Goal: Task Accomplishment & Management: Use online tool/utility

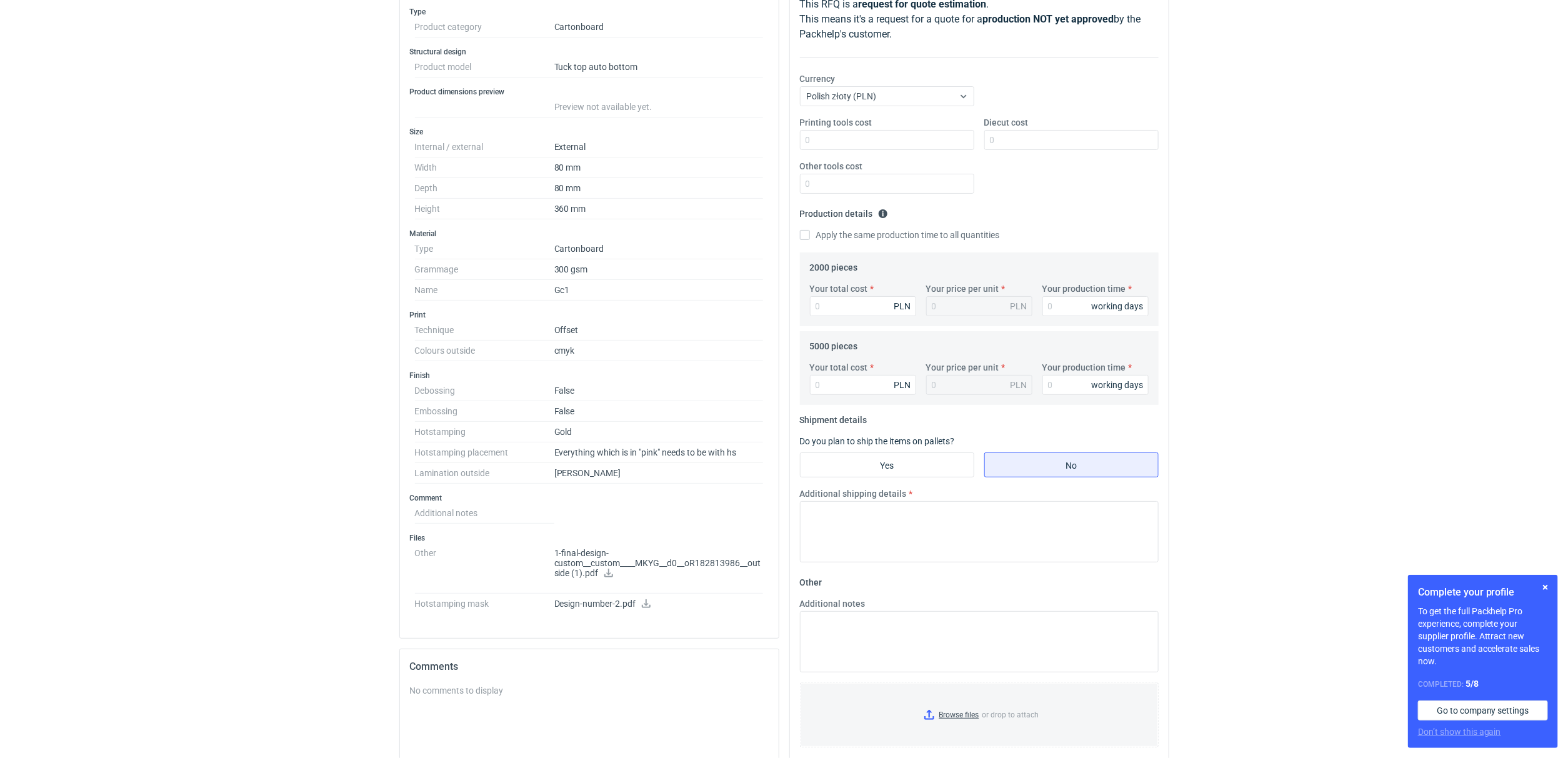
scroll to position [187, 0]
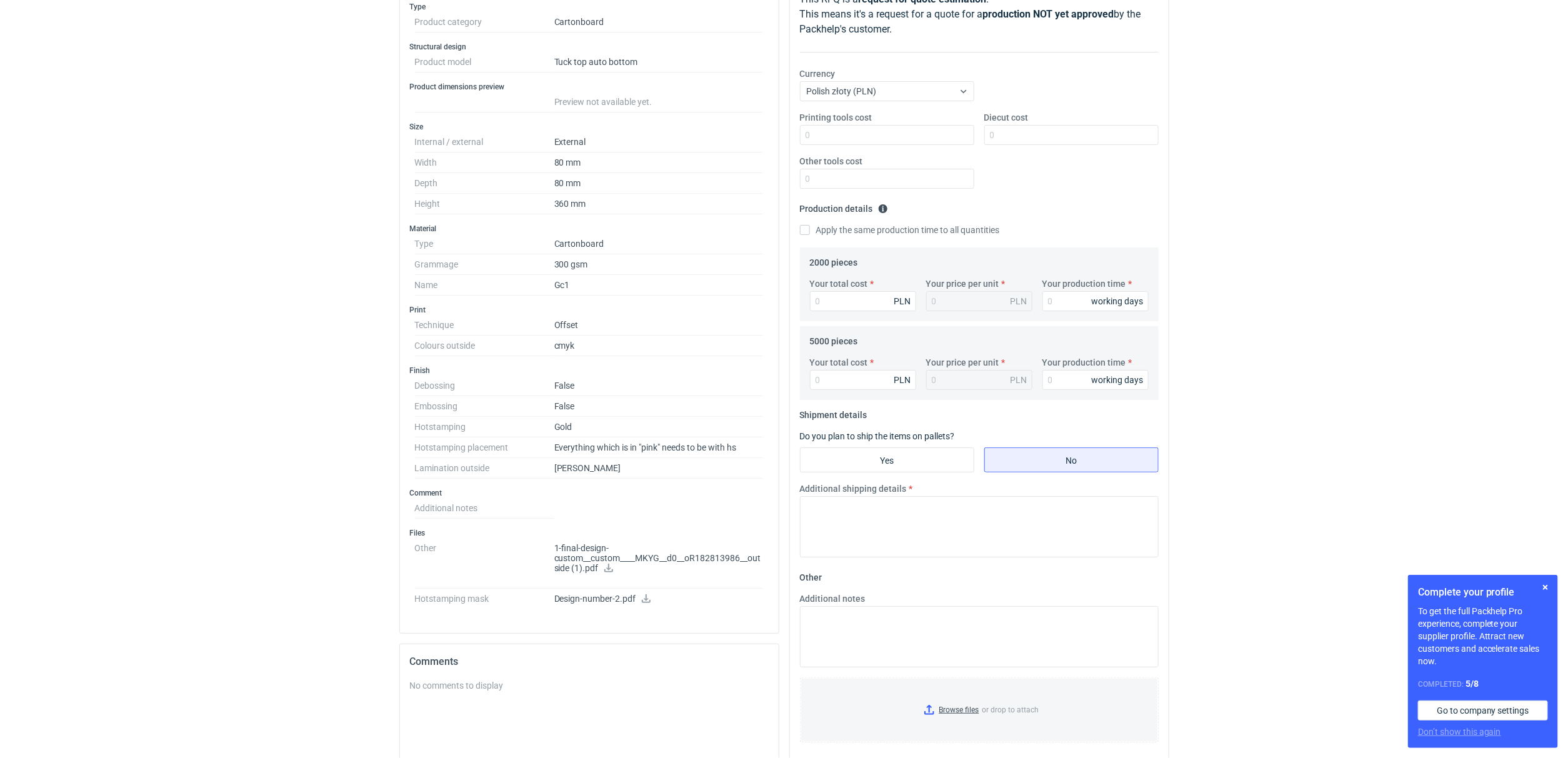
click at [610, 573] on icon at bounding box center [608, 568] width 10 height 9
drag, startPoint x: 639, startPoint y: 560, endPoint x: 658, endPoint y: 556, distance: 19.4
click at [658, 556] on p "1-final-design-custom__custom____MKYG__d0__oR182813986__outside (1).pdf" at bounding box center [659, 558] width 210 height 31
click at [656, 556] on p "1-final-design-custom__custom____MKYG__d0__oR182813986__outside (1).pdf" at bounding box center [659, 558] width 210 height 31
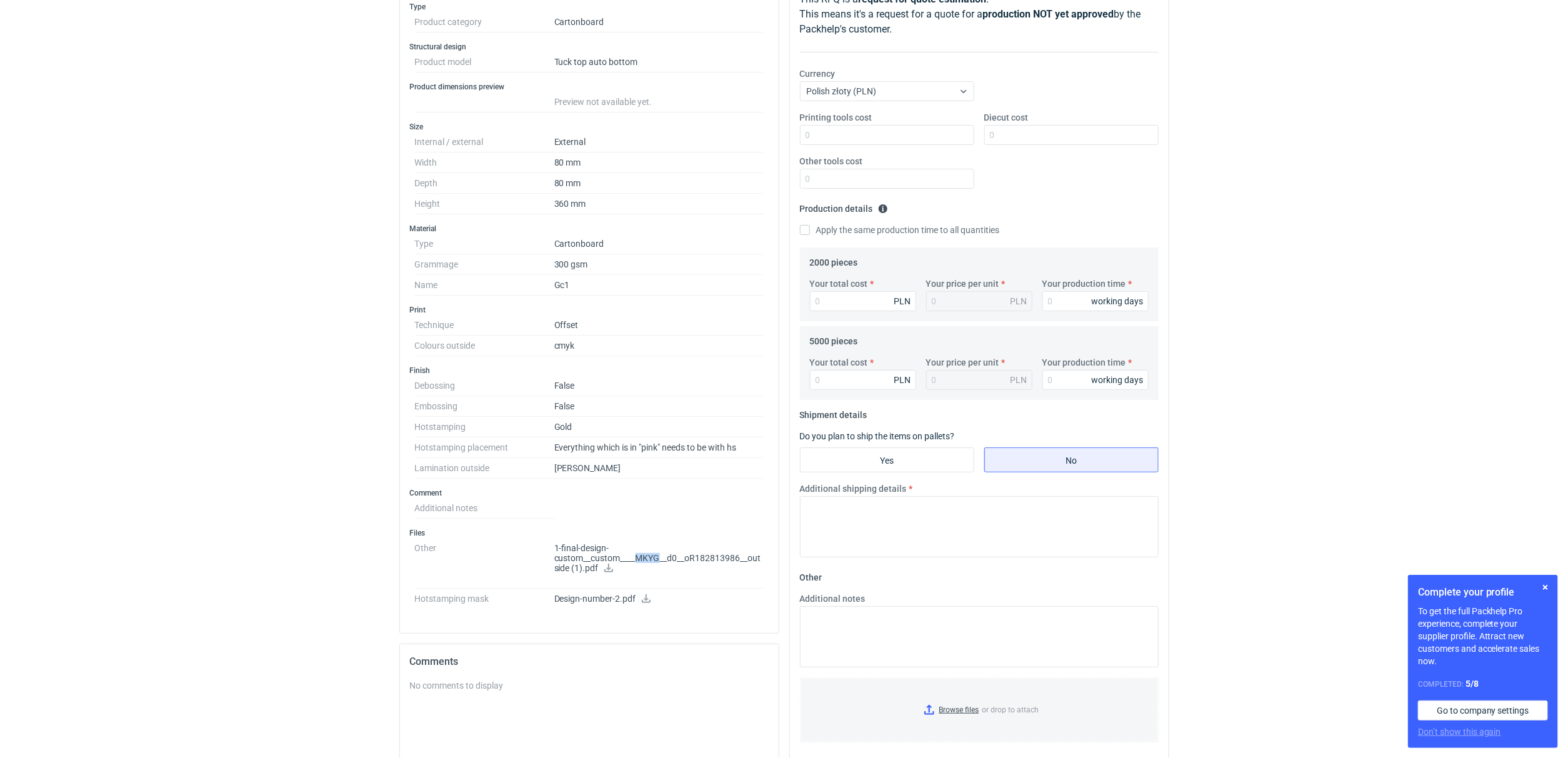
drag, startPoint x: 660, startPoint y: 560, endPoint x: 638, endPoint y: 558, distance: 22.1
click at [638, 558] on p "1-final-design-custom__custom____MKYG__d0__oR182813986__outside (1).pdf" at bounding box center [659, 558] width 210 height 31
copy p "MKYG"
click at [136, 271] on div "RFQs Specs Designs Items Orders Customers Tools Analytics 14 1 ŁK Łukasz Kowals…" at bounding box center [784, 192] width 1568 height 758
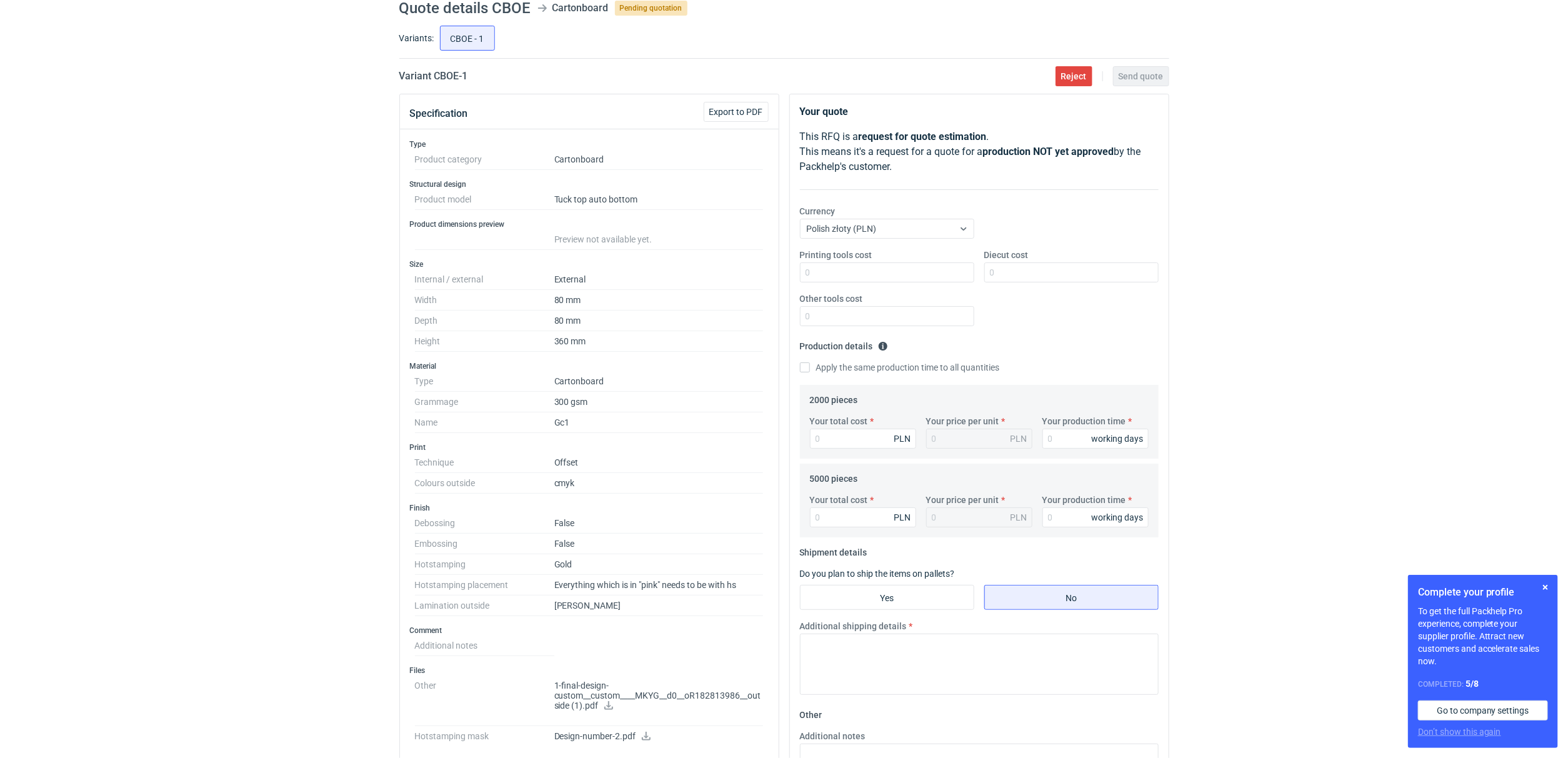
scroll to position [94, 0]
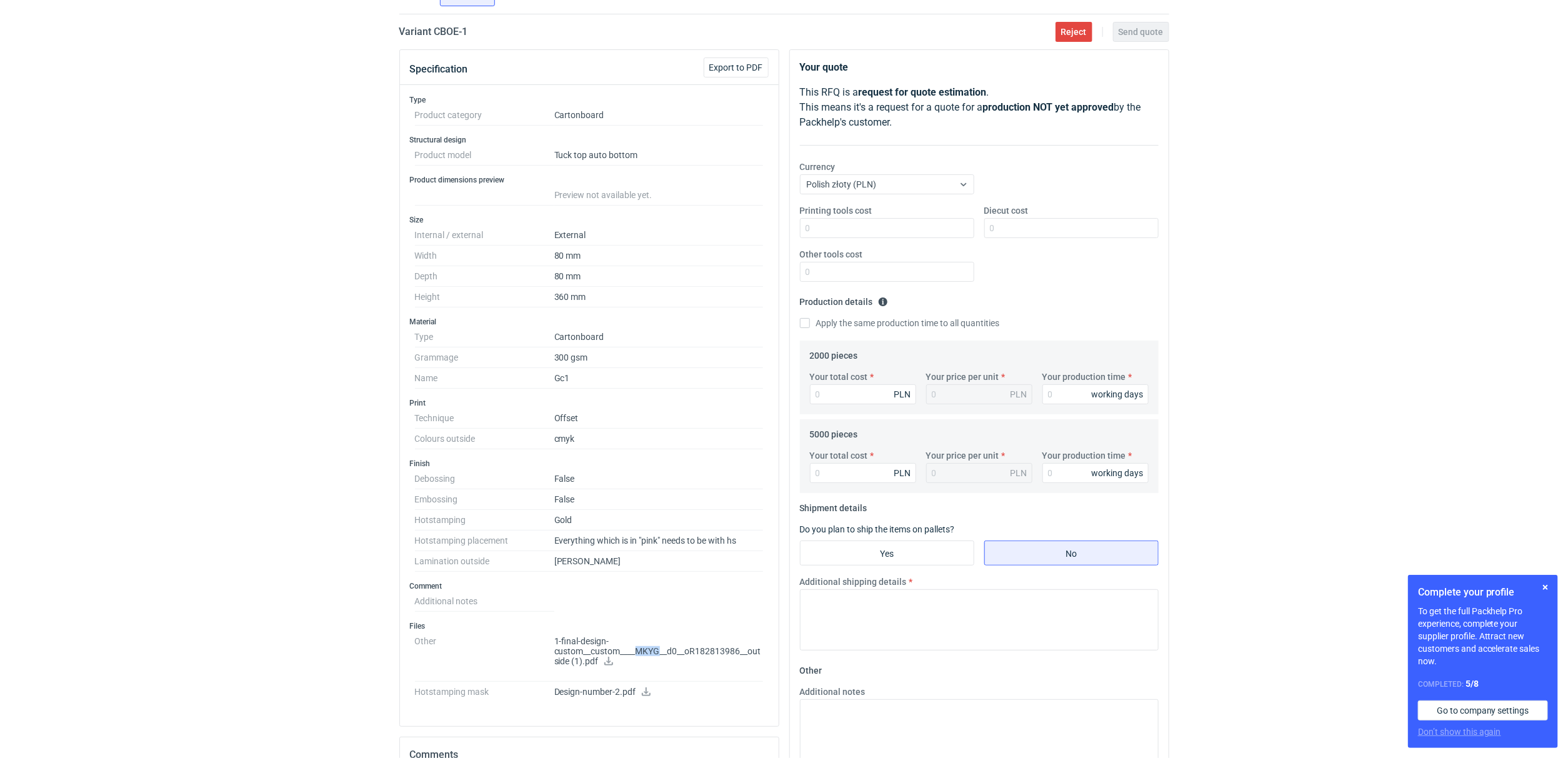
drag, startPoint x: 662, startPoint y: 655, endPoint x: 636, endPoint y: 654, distance: 26.0
click at [636, 654] on p "1-final-design-custom__custom____MKYG__d0__oR182813986__outside (1).pdf" at bounding box center [659, 652] width 210 height 31
copy p "MKYG"
click at [827, 476] on input "Your total cost" at bounding box center [863, 473] width 106 height 20
type input "8750"
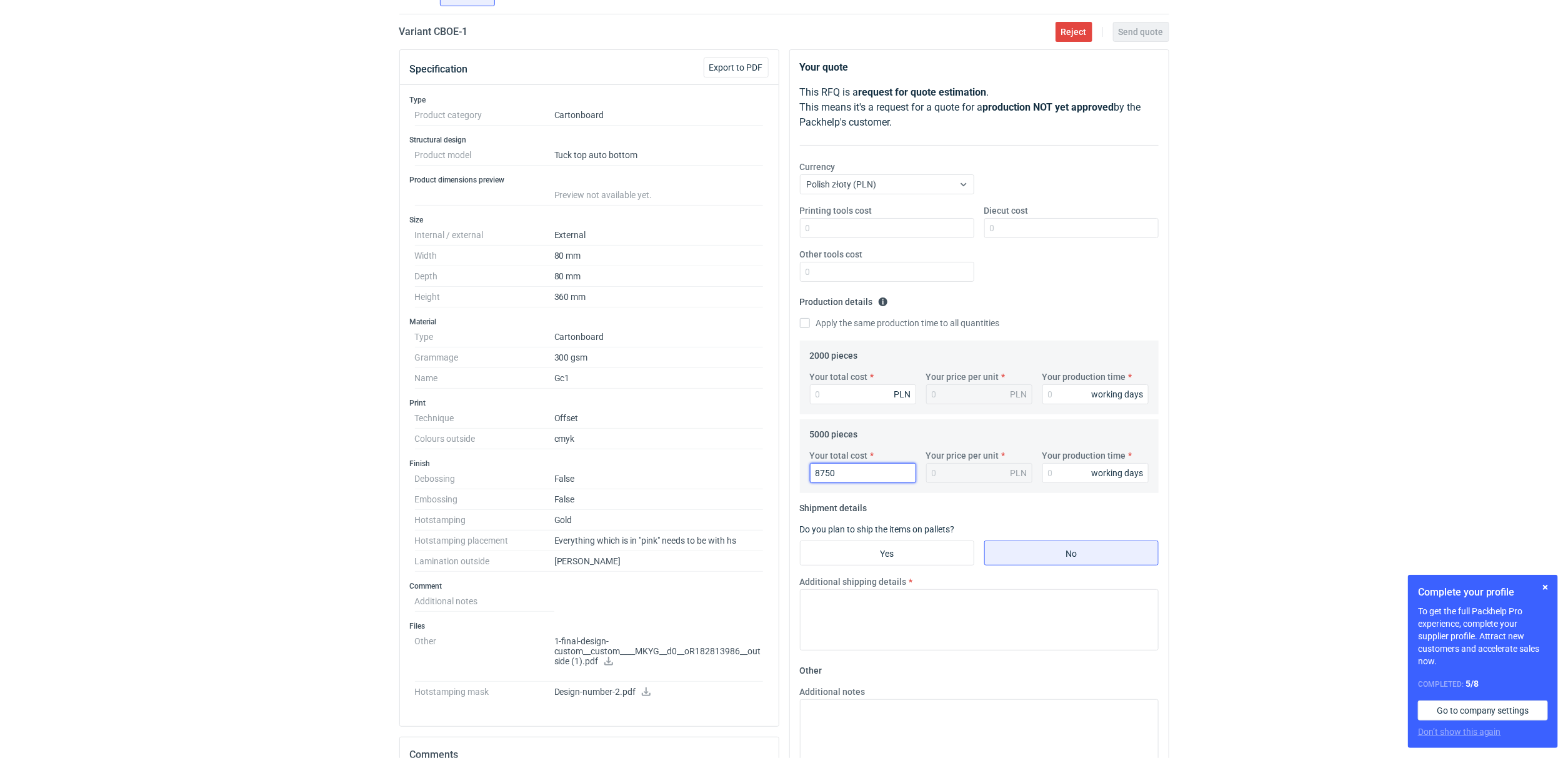
type input "1.75"
type input "8750"
click at [190, 362] on div "RFQs Specs Designs Items Orders Customers Tools Analytics 14 1 ŁK Łukasz Kowals…" at bounding box center [784, 285] width 1568 height 758
click at [1062, 459] on label "Your production time" at bounding box center [1084, 455] width 84 height 13
click at [1062, 463] on input "Your production time" at bounding box center [1095, 473] width 106 height 20
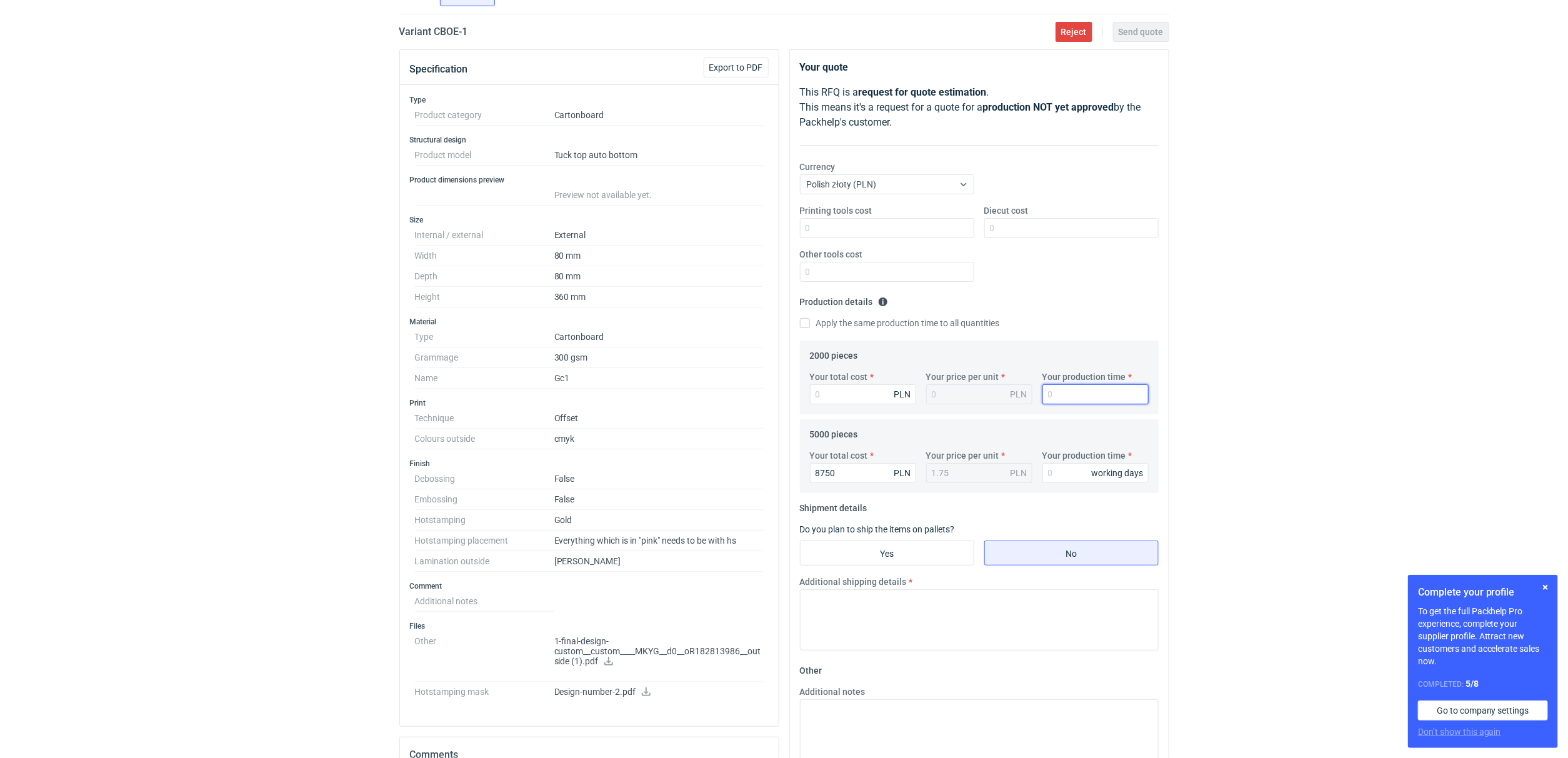
click at [1060, 400] on input "Your production time" at bounding box center [1095, 394] width 106 height 20
type input "15"
click at [965, 325] on label "Apply the same production time to all quantities" at bounding box center [900, 323] width 200 height 13
click at [810, 325] on input "Apply the same production time to all quantities" at bounding box center [804, 323] width 10 height 10
checkbox input "true"
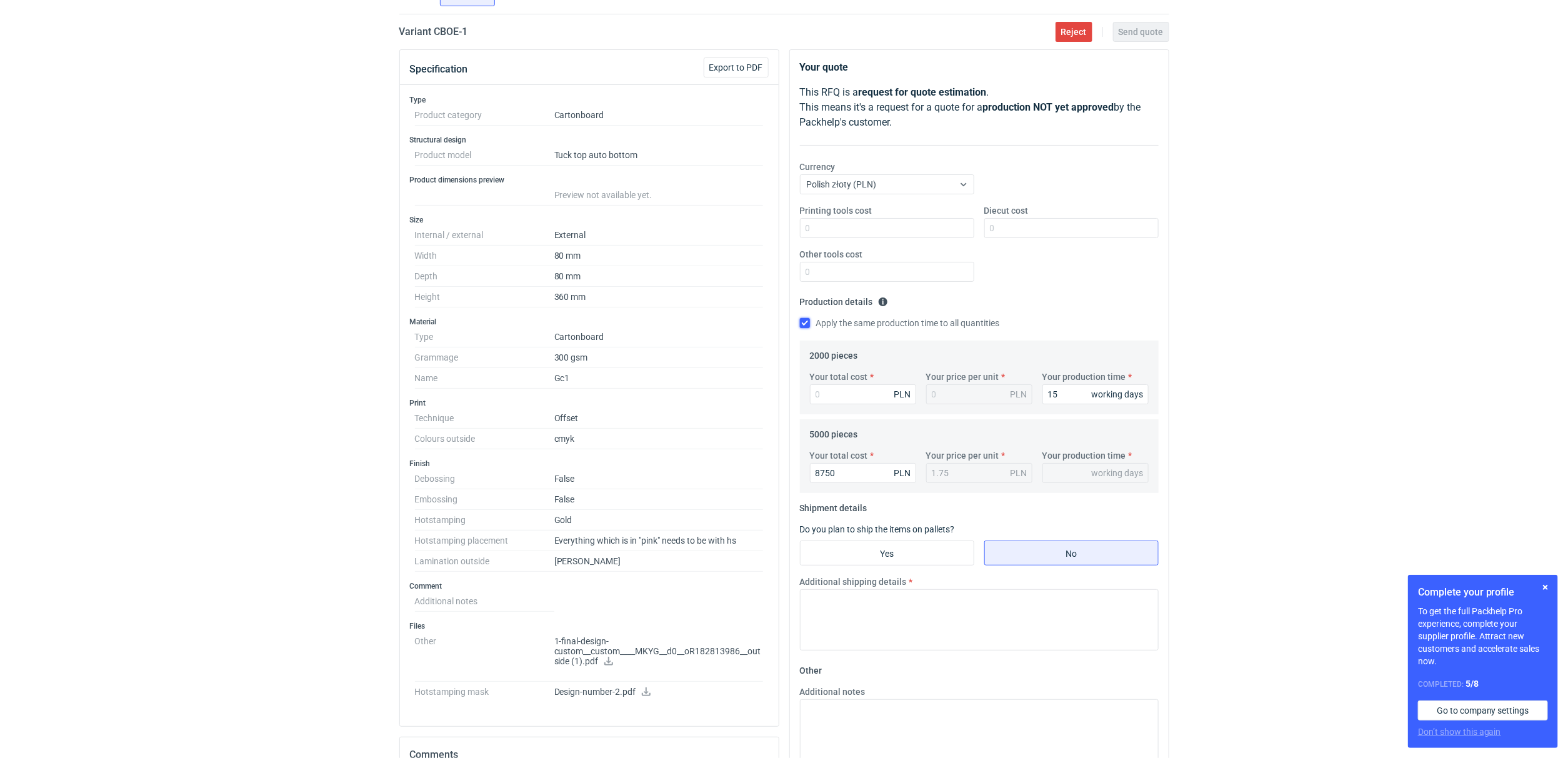
type input "15"
click at [906, 556] on input "Yes" at bounding box center [887, 552] width 173 height 23
radio input "true"
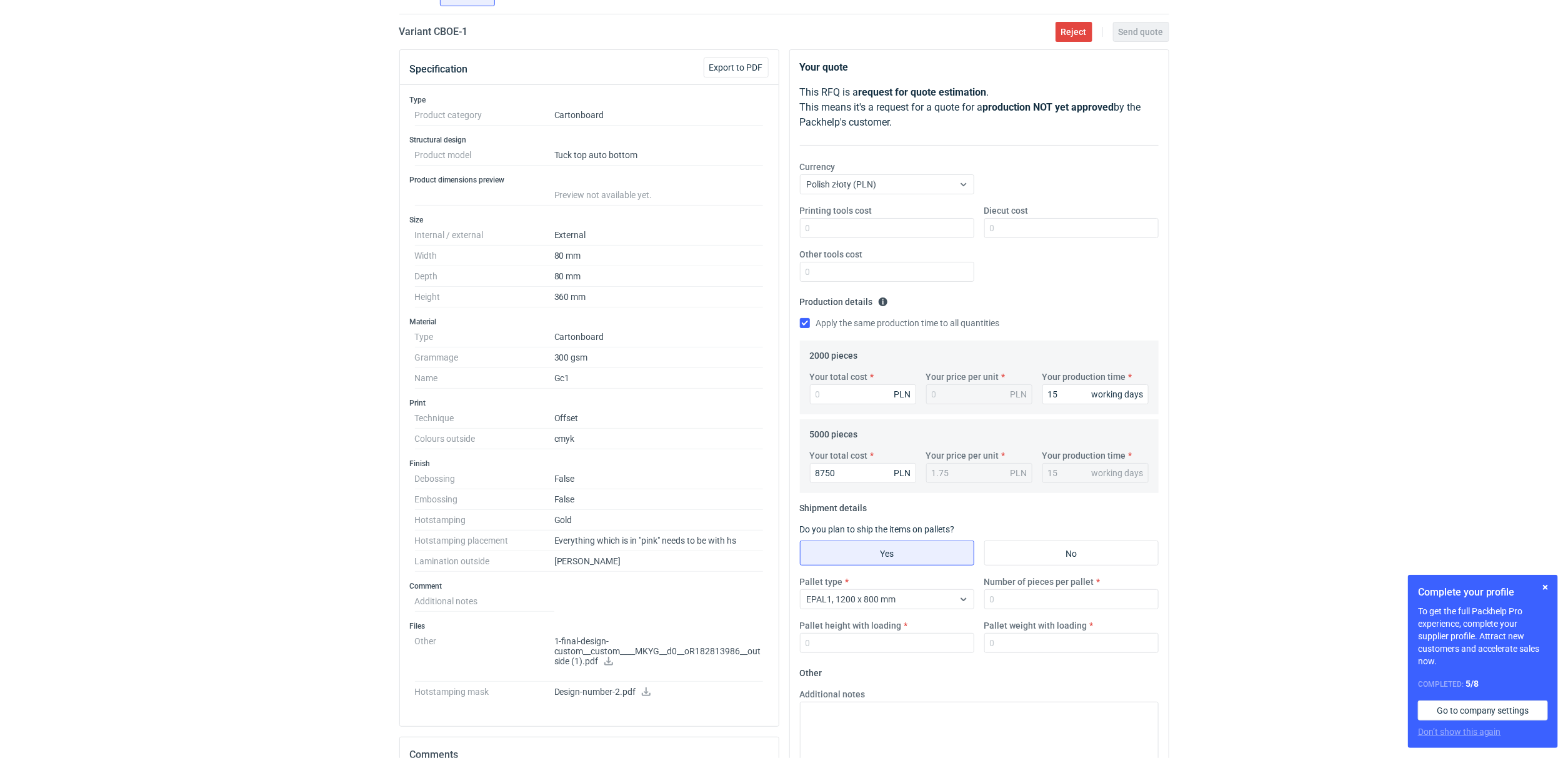
click at [1046, 588] on label "Number of pieces per pallet" at bounding box center [1040, 581] width 110 height 13
click at [1046, 589] on input "Number of pieces per pallet" at bounding box center [1072, 599] width 174 height 20
type input "5000"
click at [1064, 646] on input "Pallet weight with loading" at bounding box center [1072, 643] width 174 height 20
type input "280"
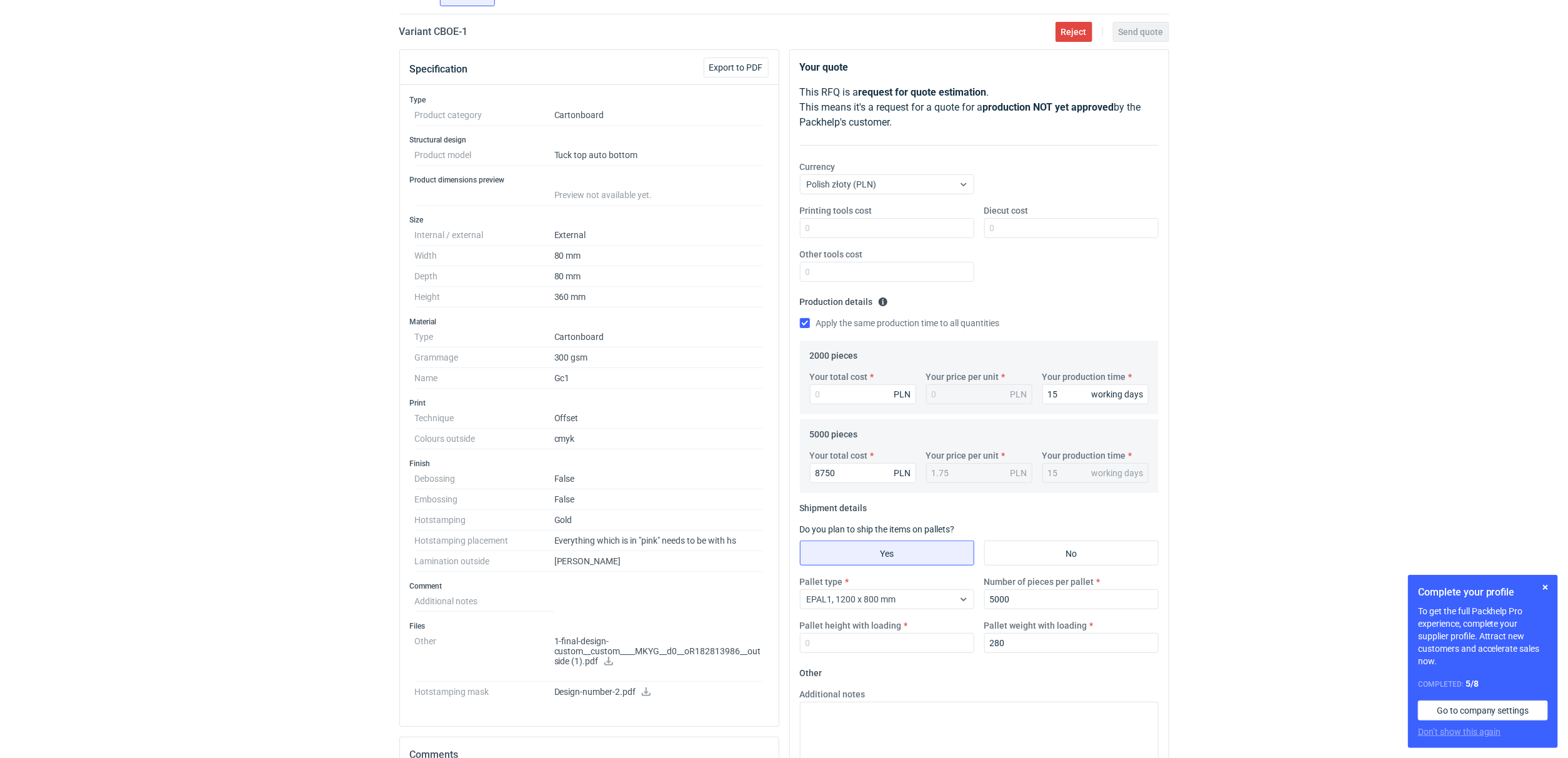
click at [832, 623] on label "Pallet height with loading" at bounding box center [851, 625] width 102 height 13
click at [832, 633] on input "Pallet height with loading" at bounding box center [887, 643] width 174 height 20
type input "160"
click at [1265, 397] on div "RFQs Specs Designs Items Orders Customers Tools Analytics 14 1 ŁK Łukasz Kowals…" at bounding box center [784, 285] width 1568 height 758
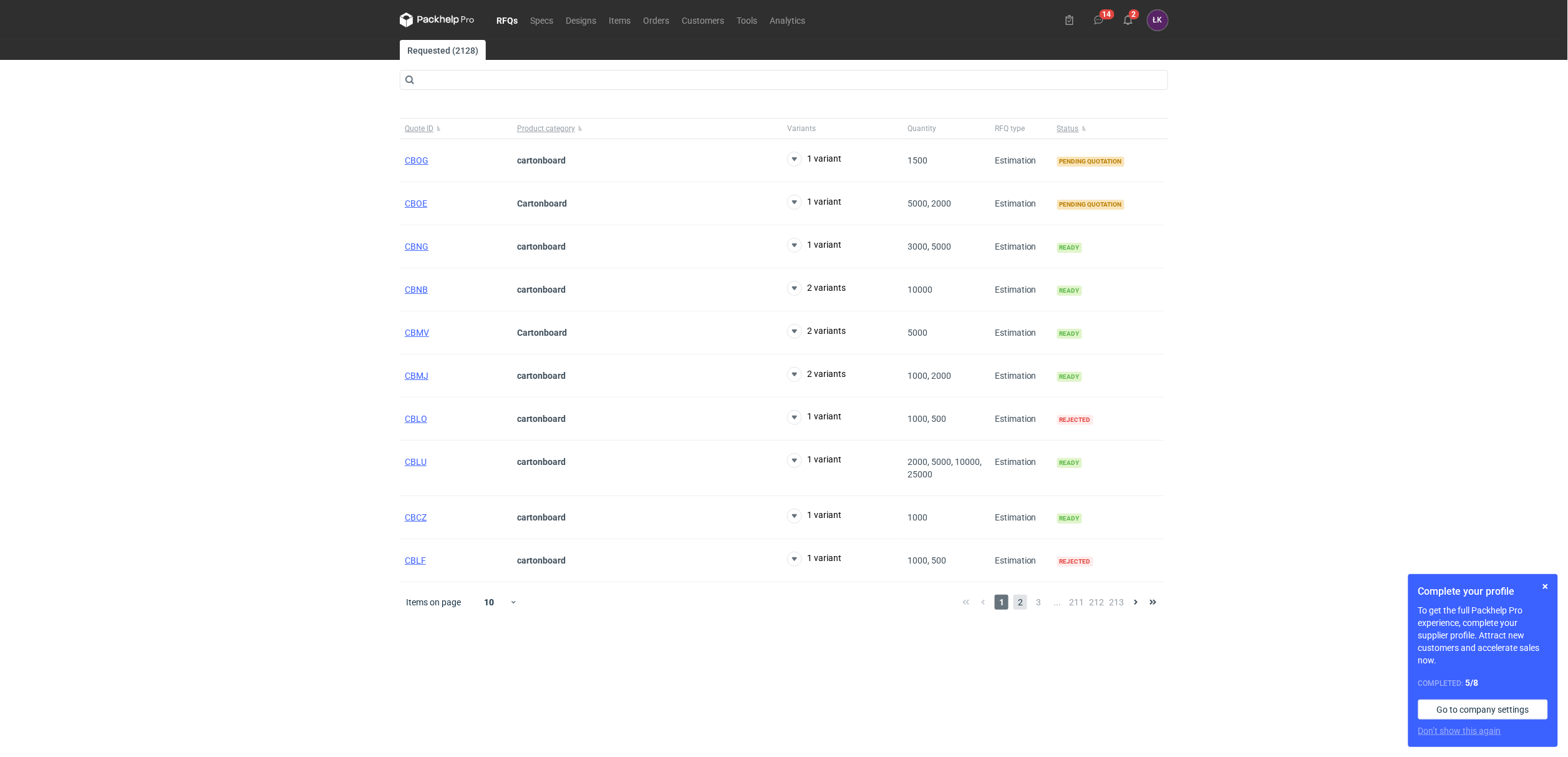
click at [1021, 606] on span "2" at bounding box center [1020, 602] width 14 height 15
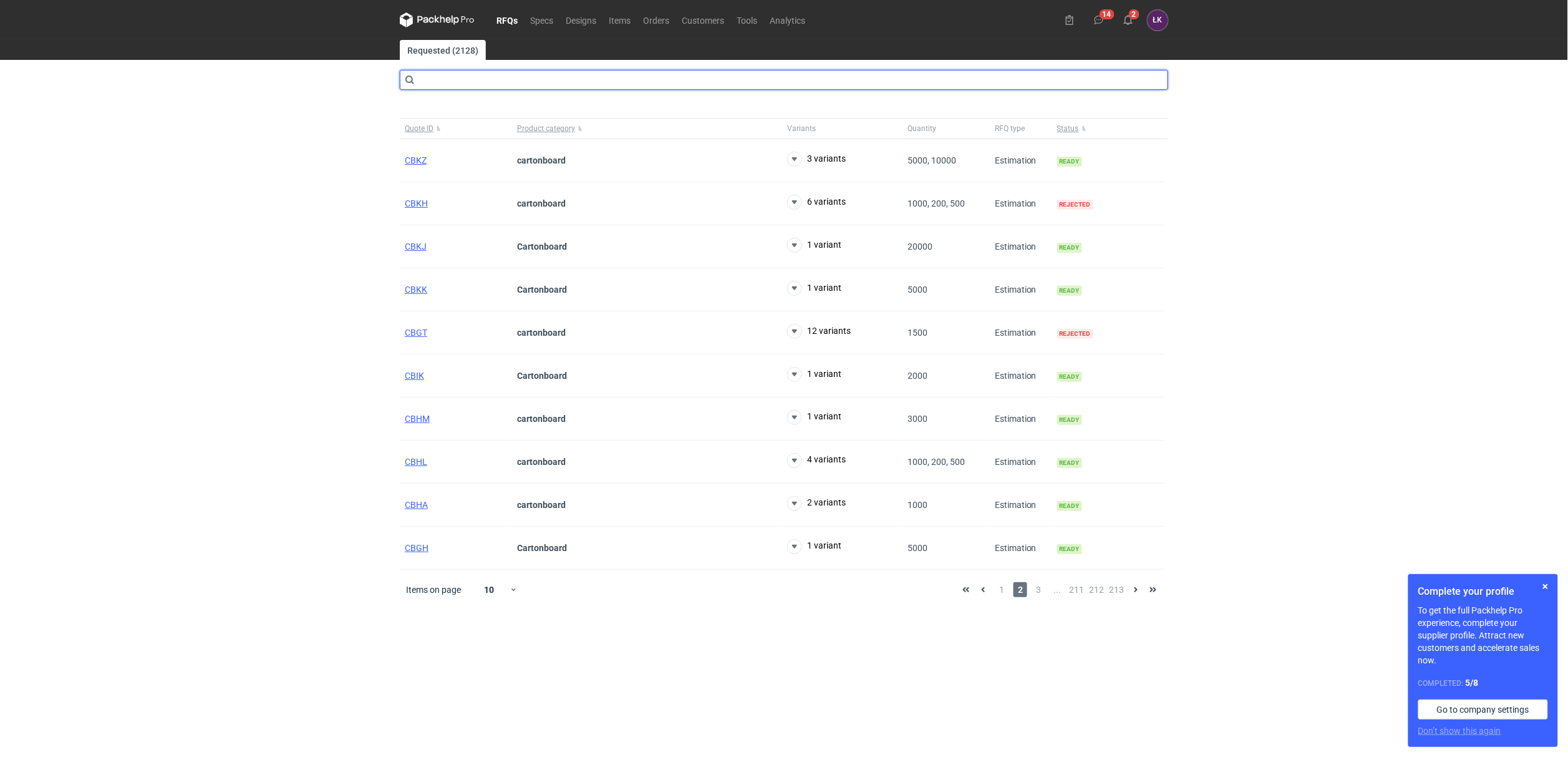
click at [488, 82] on input "text" at bounding box center [784, 80] width 769 height 20
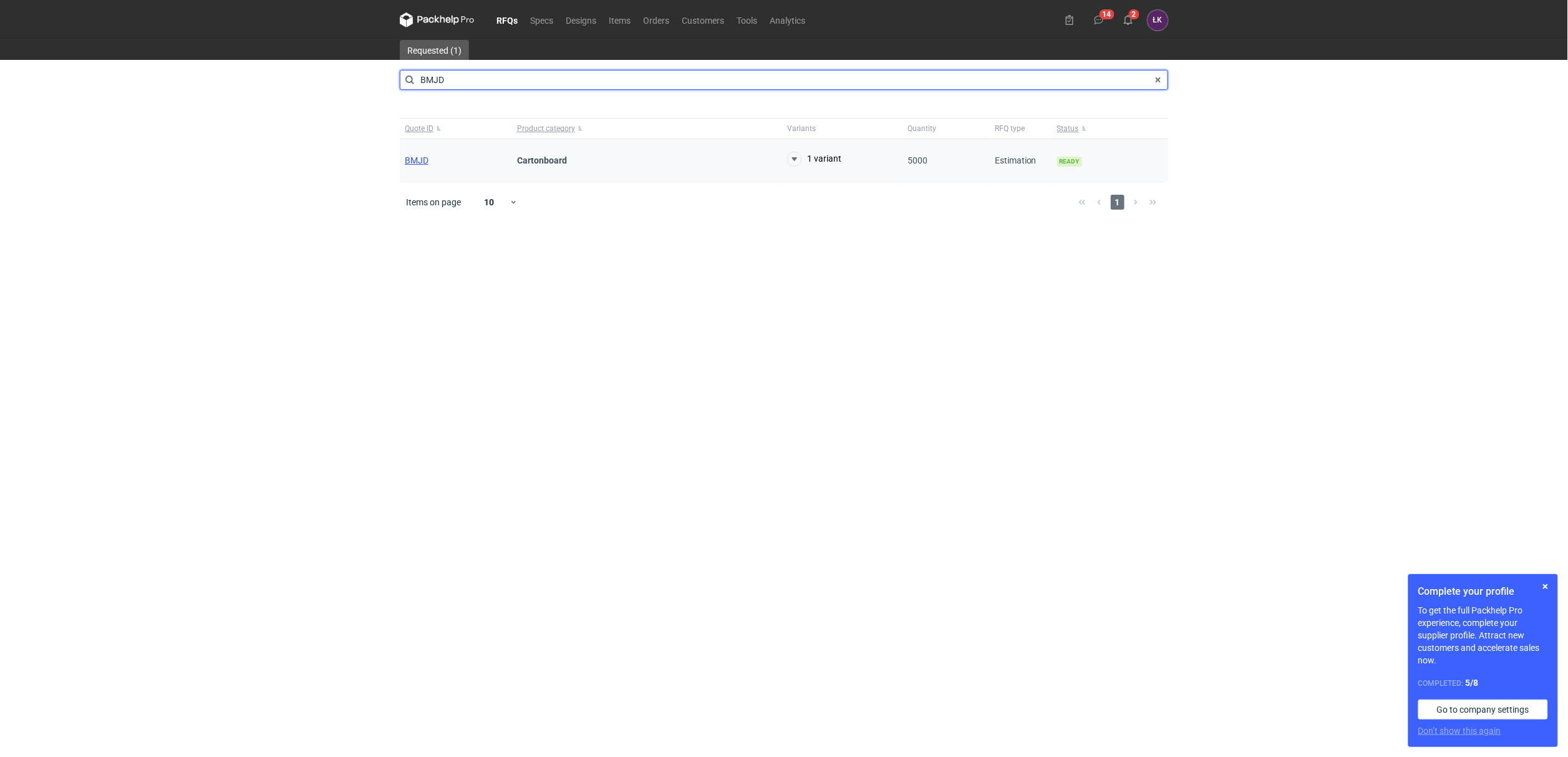
type input "BMJD"
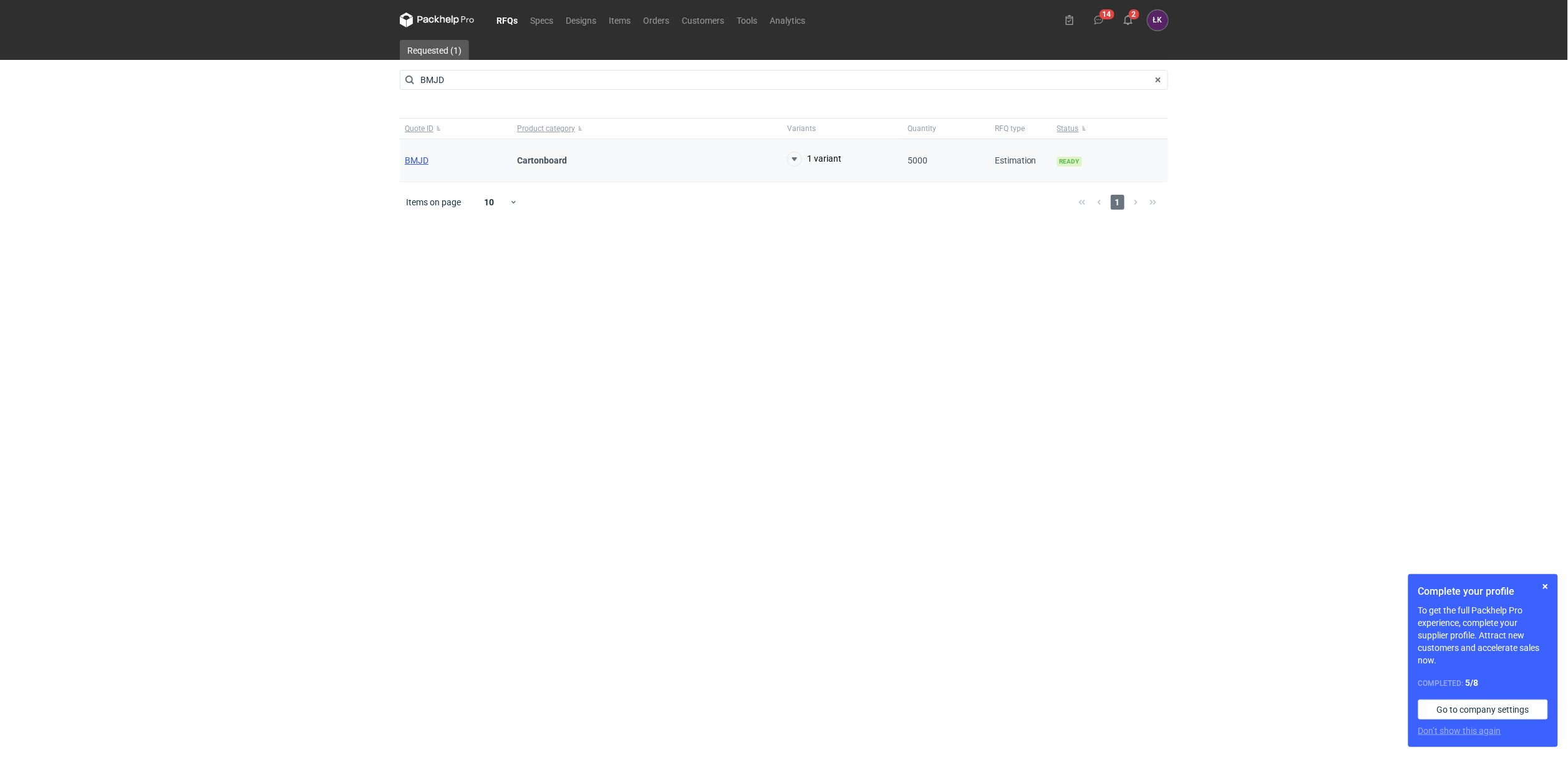
click at [418, 162] on span "BMJD" at bounding box center [416, 160] width 23 height 10
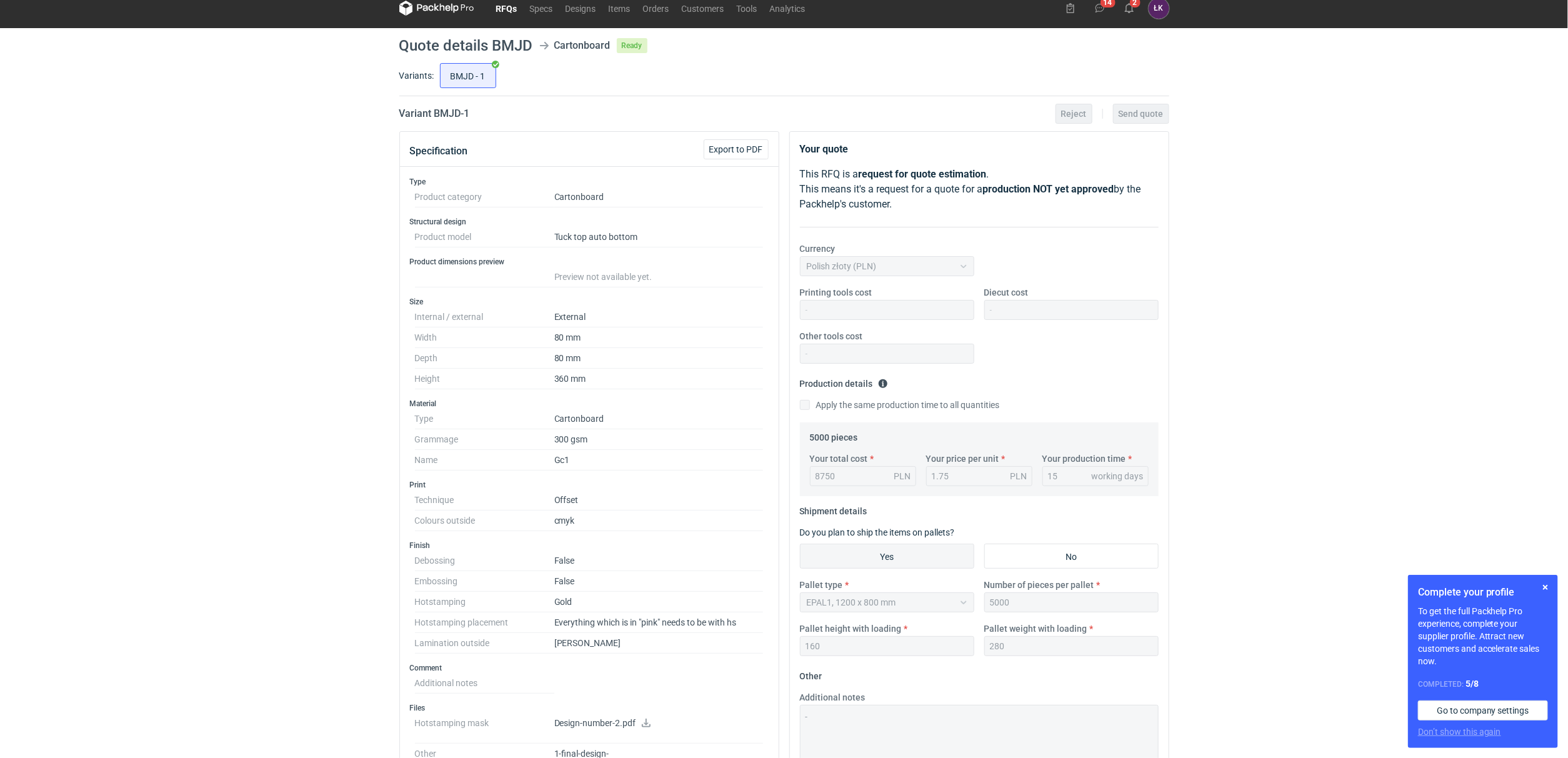
scroll to position [94, 0]
